Goal: Task Accomplishment & Management: Use online tool/utility

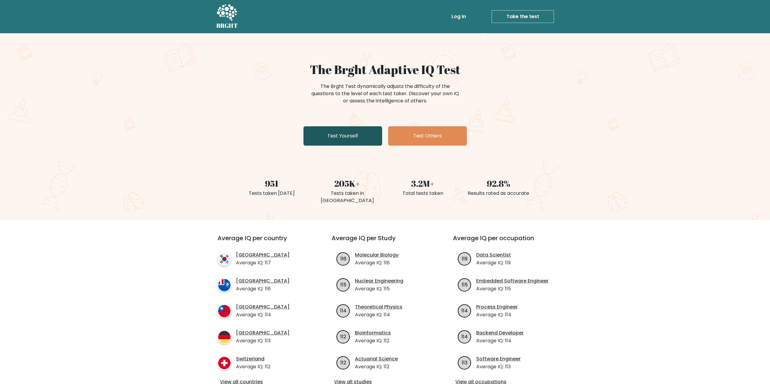
drag, startPoint x: 326, startPoint y: 135, endPoint x: 309, endPoint y: 130, distance: 17.6
click at [326, 135] on link "Test Yourself" at bounding box center [342, 135] width 79 height 19
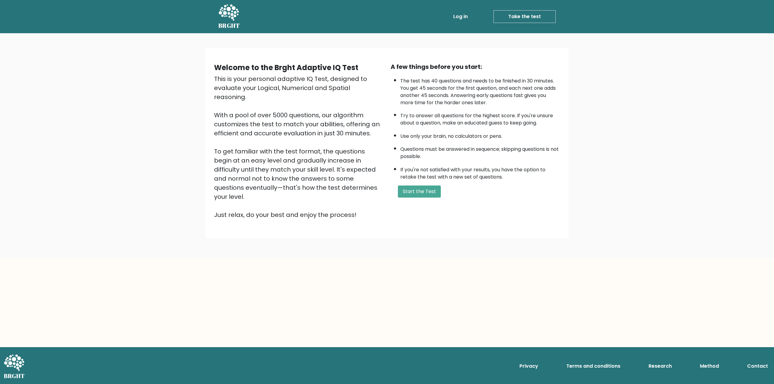
click at [427, 184] on div "A few things before you start: The test has 40 questions and needs to be finish…" at bounding box center [475, 140] width 177 height 157
click at [427, 191] on button "Start the Test" at bounding box center [419, 192] width 43 height 12
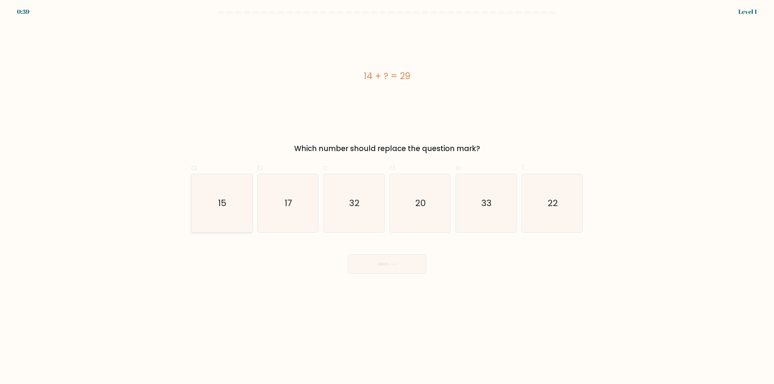
click at [221, 222] on icon "15" at bounding box center [222, 203] width 58 height 58
click at [387, 196] on input "a. 15" at bounding box center [387, 194] width 0 height 4
radio input "true"
click at [380, 275] on body "0:38 Level 1 a." at bounding box center [387, 192] width 774 height 384
click at [369, 270] on button "Next" at bounding box center [387, 264] width 79 height 19
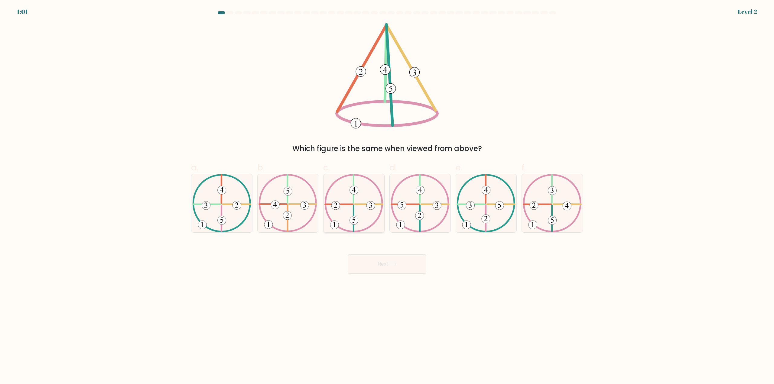
click at [358, 204] on 223 at bounding box center [369, 204] width 28 height 0
click at [387, 196] on input "c." at bounding box center [387, 194] width 0 height 4
radio input "true"
click at [393, 265] on icon at bounding box center [393, 264] width 8 height 3
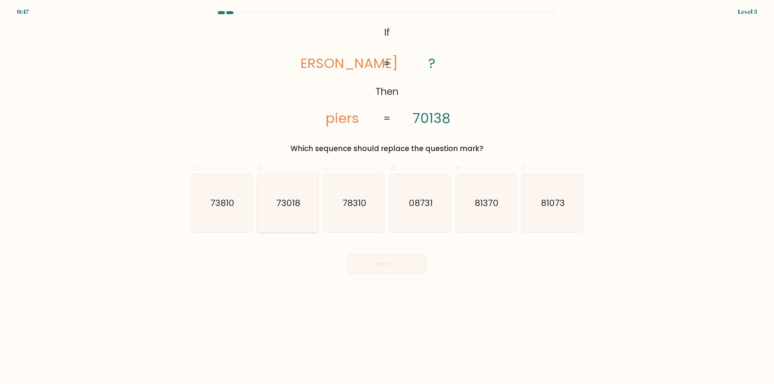
click at [299, 216] on icon "73018" at bounding box center [288, 203] width 58 height 58
click at [387, 196] on input "b. 73018" at bounding box center [387, 194] width 0 height 4
radio input "true"
click at [409, 269] on button "Next" at bounding box center [387, 264] width 79 height 19
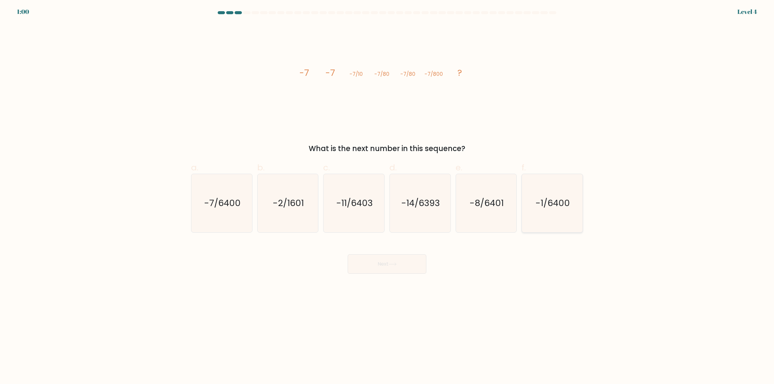
click at [557, 226] on icon "-1/6400" at bounding box center [552, 203] width 58 height 58
click at [388, 196] on input "f. -1/6400" at bounding box center [387, 194] width 0 height 4
radio input "true"
click at [231, 209] on text "-7/6400" at bounding box center [222, 204] width 37 height 12
click at [387, 196] on input "a. -7/6400" at bounding box center [387, 194] width 0 height 4
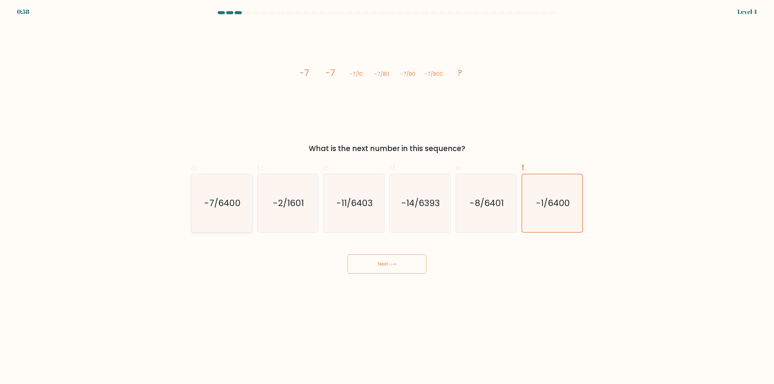
radio input "true"
click at [404, 270] on button "Next" at bounding box center [387, 264] width 79 height 19
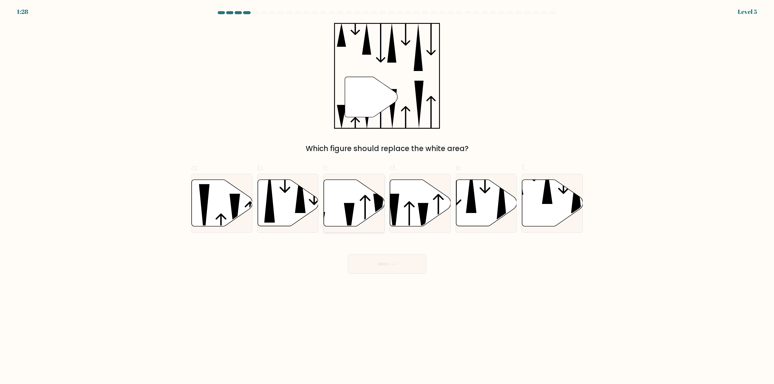
click at [366, 204] on icon at bounding box center [365, 217] width 11 height 45
click at [387, 196] on input "c." at bounding box center [387, 194] width 0 height 4
radio input "true"
click at [400, 266] on button "Next" at bounding box center [387, 264] width 79 height 19
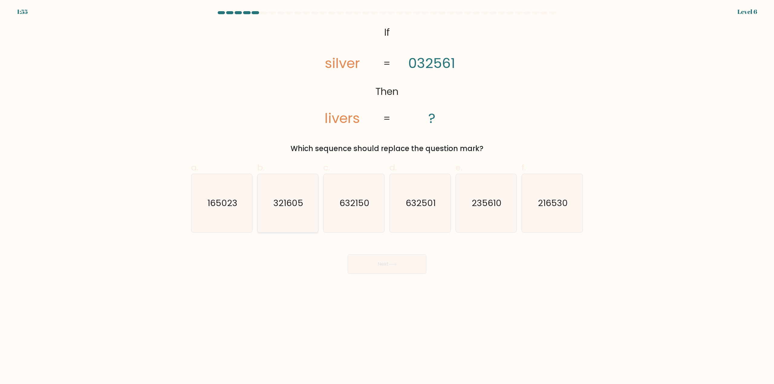
click at [296, 219] on icon "321605" at bounding box center [288, 203] width 58 height 58
click at [387, 196] on input "b. 321605" at bounding box center [387, 194] width 0 height 4
radio input "true"
click at [387, 267] on button "Next" at bounding box center [387, 264] width 79 height 19
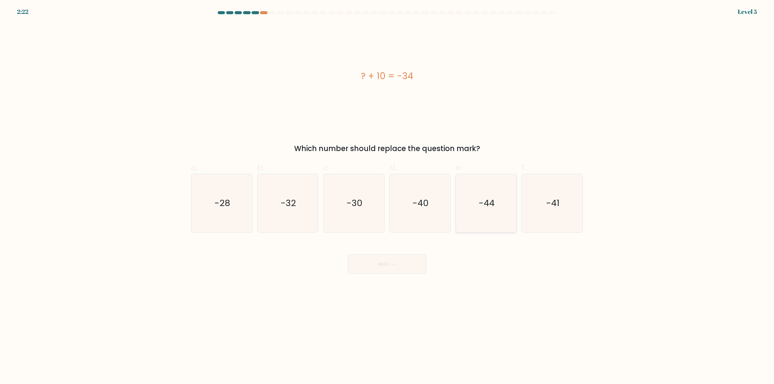
click at [479, 218] on icon "-44" at bounding box center [486, 203] width 58 height 58
click at [388, 196] on input "e. -44" at bounding box center [387, 194] width 0 height 4
radio input "true"
click at [420, 263] on button "Next" at bounding box center [387, 264] width 79 height 19
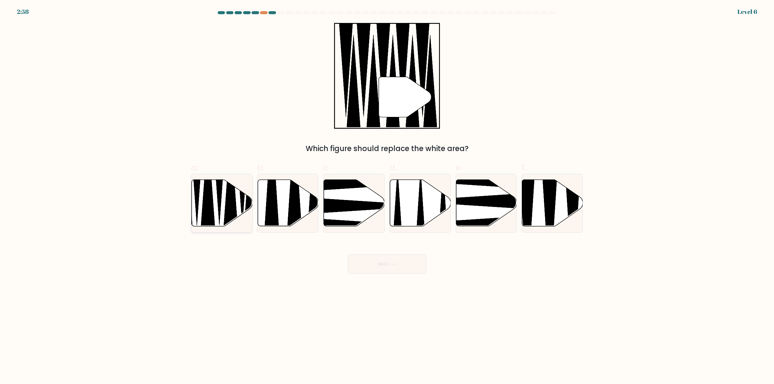
click at [211, 202] on icon at bounding box center [208, 184] width 16 height 107
click at [387, 196] on input "a." at bounding box center [387, 194] width 0 height 4
radio input "true"
click at [406, 264] on button "Next" at bounding box center [387, 264] width 79 height 19
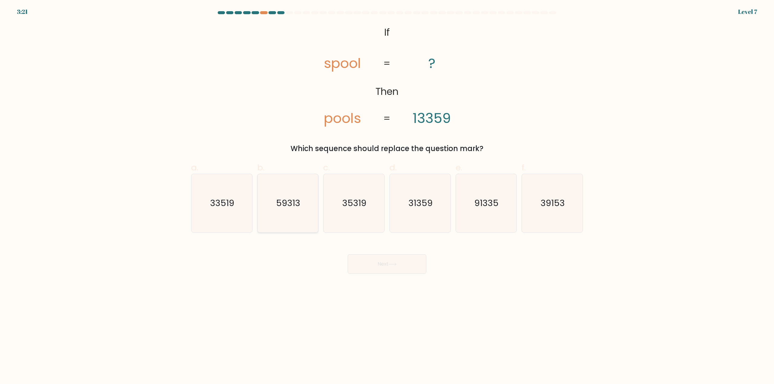
drag, startPoint x: 283, startPoint y: 212, endPoint x: 288, endPoint y: 215, distance: 5.6
click at [283, 212] on icon "59313" at bounding box center [288, 203] width 58 height 58
click at [387, 196] on input "b. 59313" at bounding box center [387, 194] width 0 height 4
radio input "true"
click at [379, 262] on button "Next" at bounding box center [387, 264] width 79 height 19
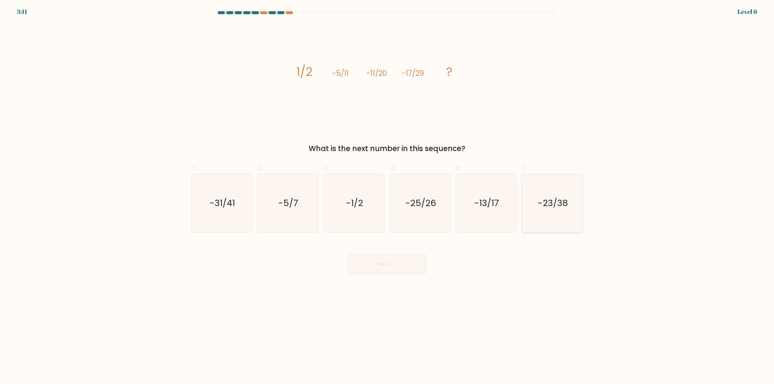
click at [541, 212] on icon "-23/38" at bounding box center [552, 203] width 58 height 58
click at [388, 196] on input "f. -23/38" at bounding box center [387, 194] width 0 height 4
radio input "true"
click at [413, 265] on button "Next" at bounding box center [387, 264] width 79 height 19
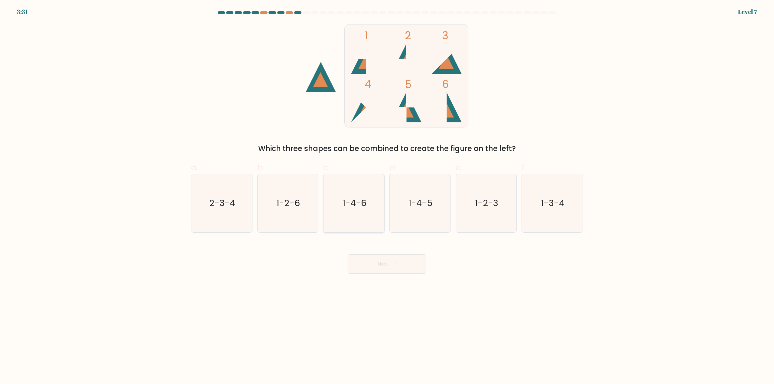
drag, startPoint x: 364, startPoint y: 197, endPoint x: 373, endPoint y: 211, distance: 16.6
click at [364, 197] on icon "1-4-6" at bounding box center [354, 203] width 58 height 58
click at [387, 196] on input "c. 1-4-6" at bounding box center [387, 194] width 0 height 4
radio input "true"
click at [389, 263] on button "Next" at bounding box center [387, 264] width 79 height 19
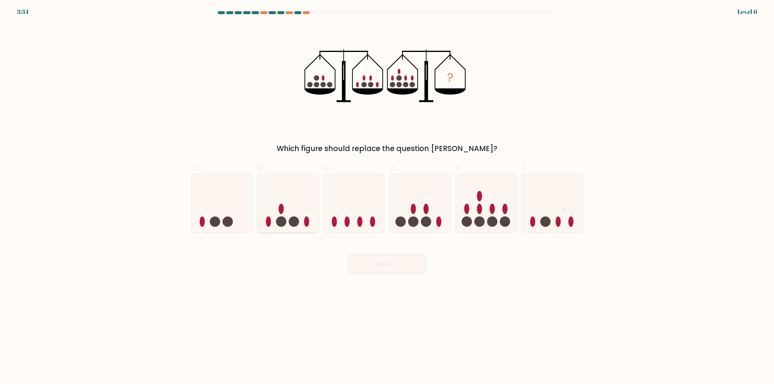
click at [290, 219] on circle at bounding box center [294, 222] width 10 height 10
click at [387, 196] on input "b." at bounding box center [387, 194] width 0 height 4
radio input "true"
click at [386, 264] on button "Next" at bounding box center [387, 264] width 79 height 19
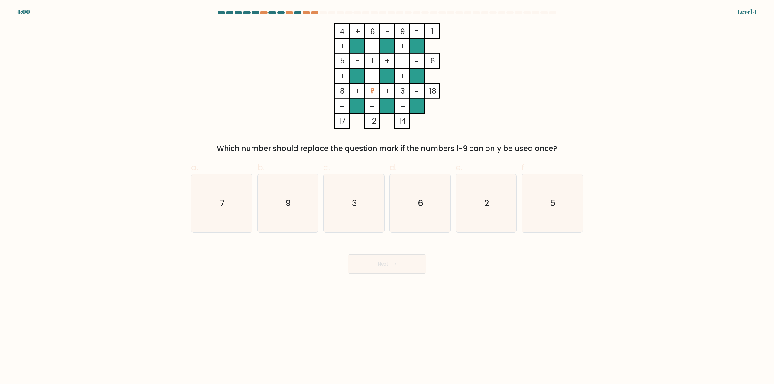
click at [128, 130] on form at bounding box center [387, 142] width 774 height 263
drag, startPoint x: 215, startPoint y: 208, endPoint x: 218, endPoint y: 210, distance: 3.4
click at [216, 209] on icon "7" at bounding box center [222, 203] width 58 height 58
click at [387, 196] on input "a. 7" at bounding box center [387, 194] width 0 height 4
radio input "true"
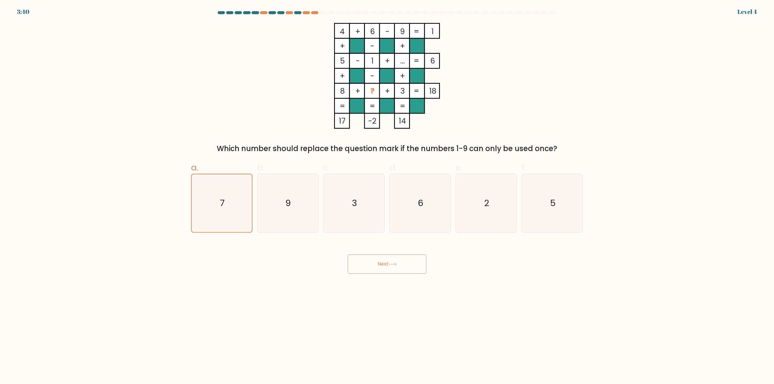
click at [382, 269] on button "Next" at bounding box center [387, 264] width 79 height 19
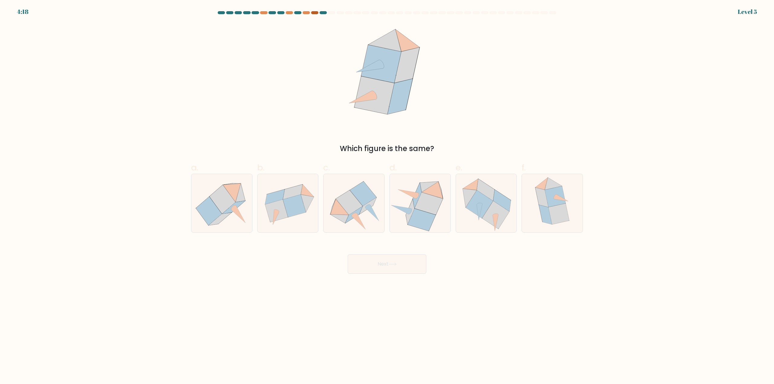
click at [313, 11] on div at bounding box center [314, 12] width 7 height 3
click at [306, 12] on div at bounding box center [306, 12] width 7 height 3
click at [297, 12] on div at bounding box center [297, 12] width 7 height 3
click at [283, 12] on div at bounding box center [280, 12] width 7 height 3
click at [756, 11] on form at bounding box center [387, 142] width 774 height 263
